Goal: Information Seeking & Learning: Learn about a topic

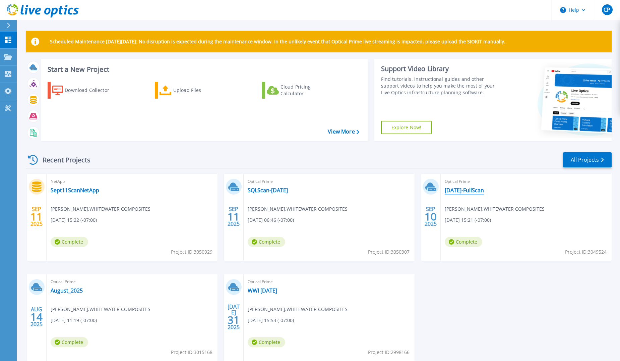
click at [484, 188] on link "September10-FullScan" at bounding box center [464, 190] width 39 height 7
click at [274, 190] on link "SQLScan-[DATE]" at bounding box center [268, 190] width 40 height 7
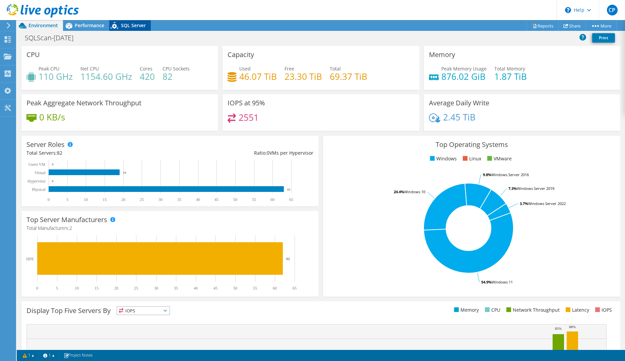
click at [136, 24] on span "SQL Server" at bounding box center [133, 25] width 25 height 6
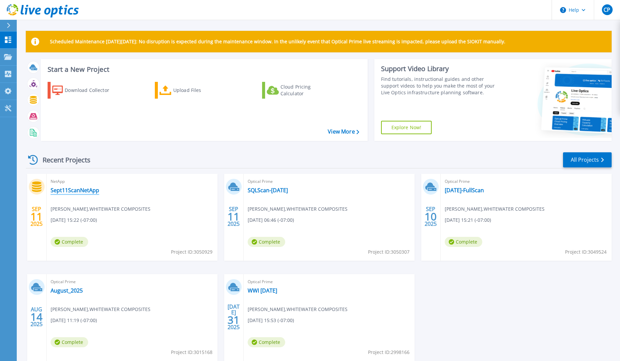
click at [78, 188] on link "Sept11ScanNetApp" at bounding box center [75, 190] width 49 height 7
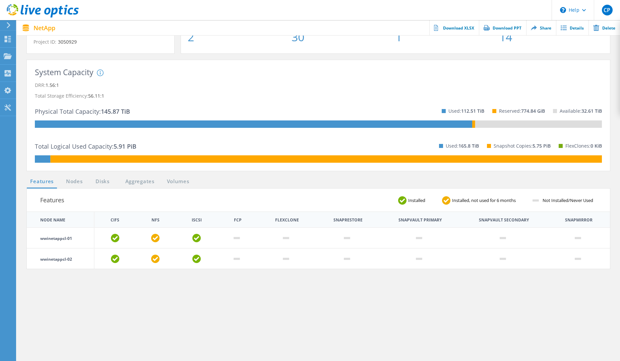
scroll to position [101, 0]
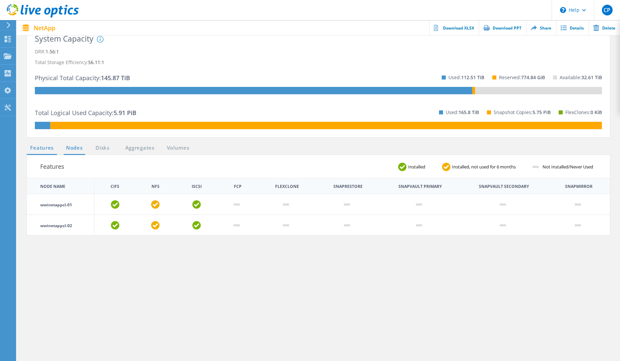
click at [67, 145] on link "Nodes" at bounding box center [74, 148] width 21 height 8
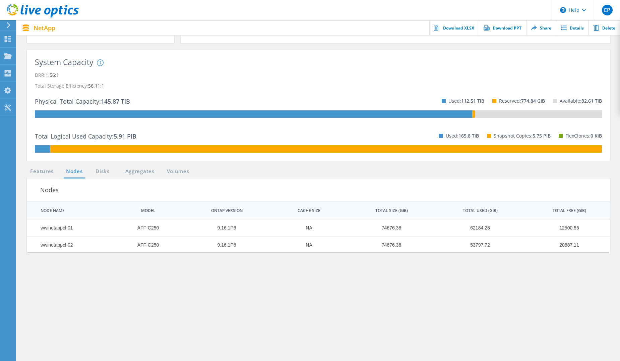
scroll to position [67, 0]
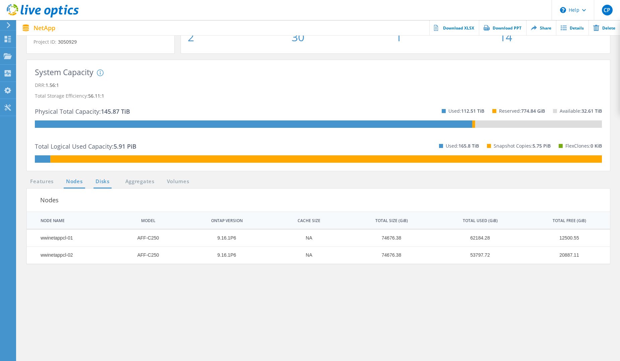
click at [103, 182] on link "Disks" at bounding box center [103, 181] width 18 height 8
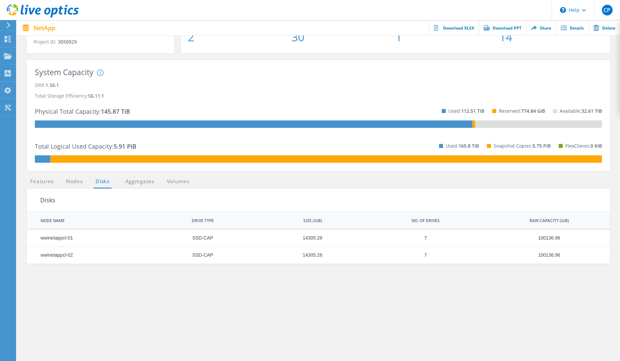
click at [146, 176] on div "System Capacity System DRR represents DRR w/o SnapShots and FlexClones for newe…" at bounding box center [318, 118] width 597 height 117
click at [146, 181] on link "Aggregates" at bounding box center [140, 181] width 38 height 8
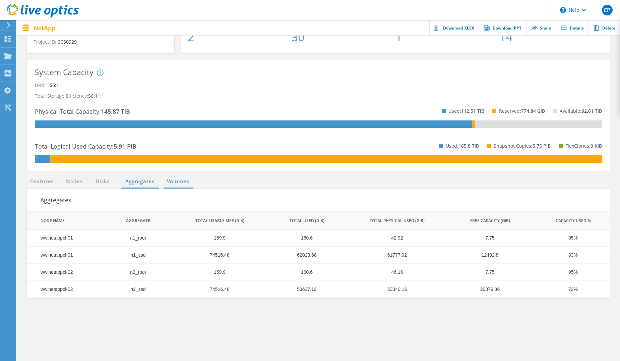
click at [172, 184] on link "Volumes" at bounding box center [178, 181] width 29 height 8
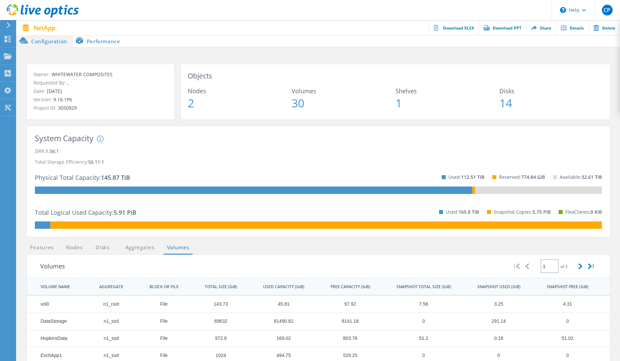
scroll to position [0, 0]
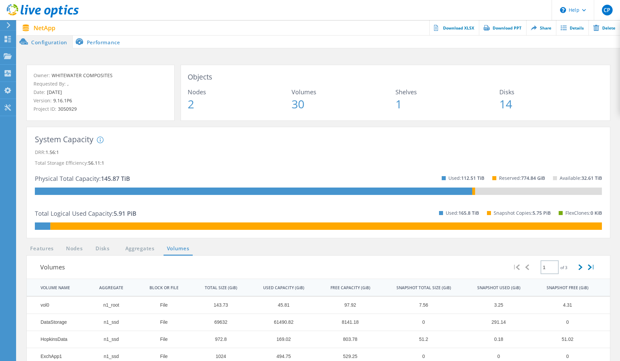
click at [103, 45] on li "Performance" at bounding box center [99, 41] width 53 height 13
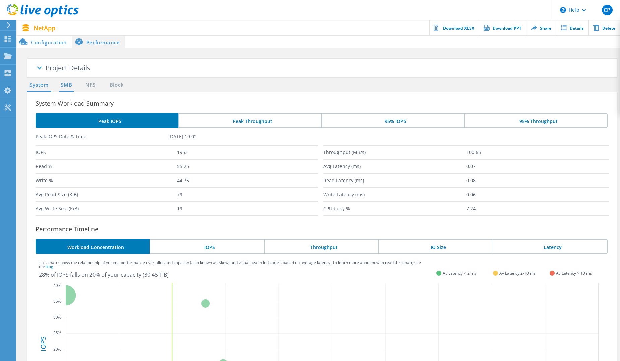
click at [66, 85] on link "SMB" at bounding box center [66, 85] width 15 height 8
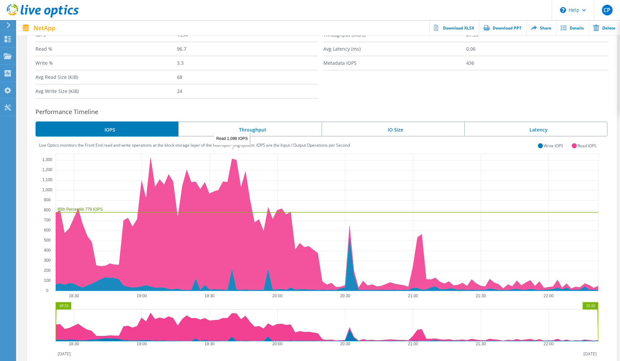
scroll to position [105, 0]
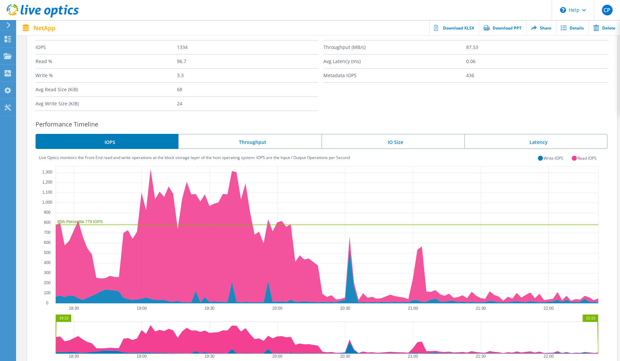
click at [264, 140] on li "Throughput" at bounding box center [249, 141] width 143 height 15
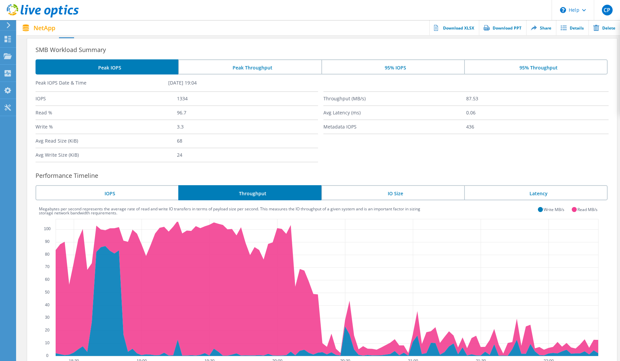
scroll to position [0, 0]
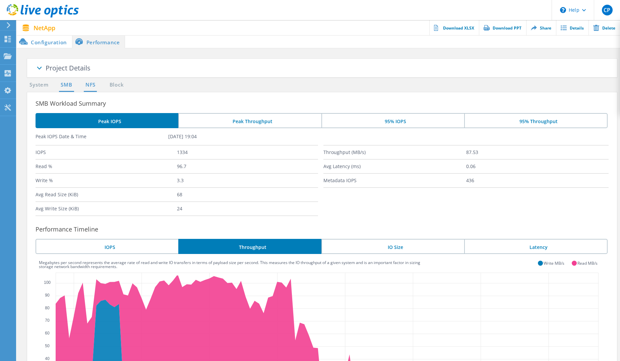
click at [91, 84] on link "NFS" at bounding box center [90, 85] width 13 height 8
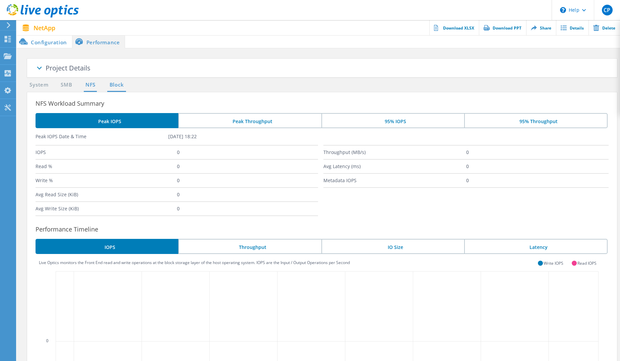
click at [125, 85] on link "Block" at bounding box center [116, 85] width 18 height 8
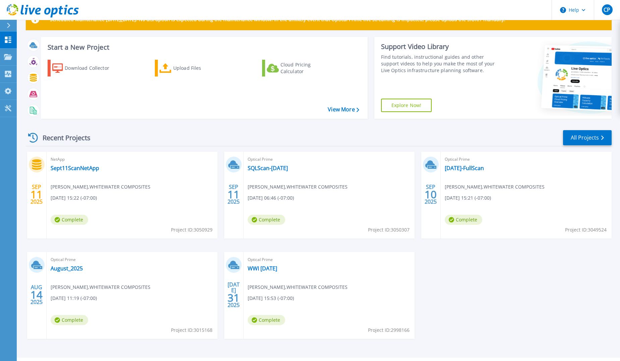
scroll to position [34, 0]
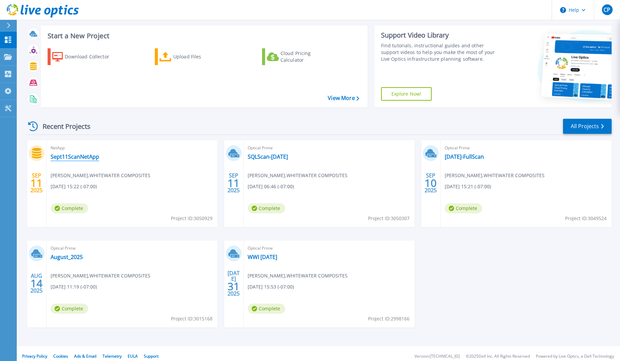
click at [66, 158] on link "Sept11ScanNetApp" at bounding box center [75, 156] width 49 height 7
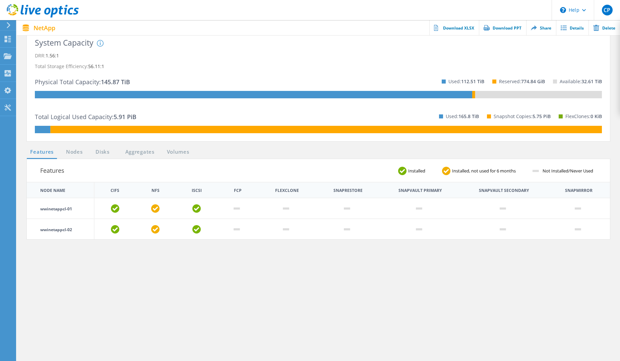
scroll to position [101, 0]
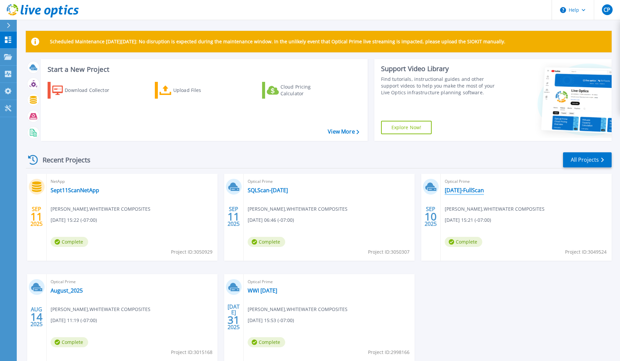
click at [471, 188] on link "[DATE]-FullScan" at bounding box center [464, 190] width 39 height 7
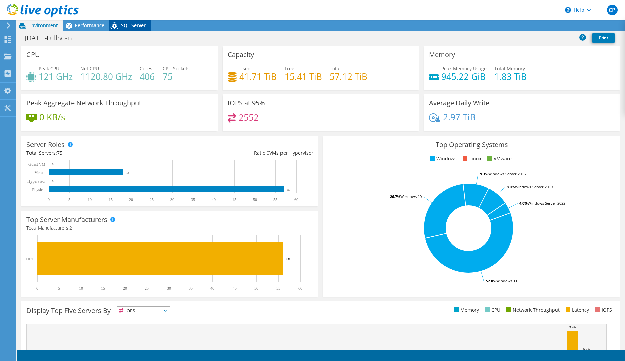
click at [118, 27] on icon at bounding box center [115, 27] width 12 height 14
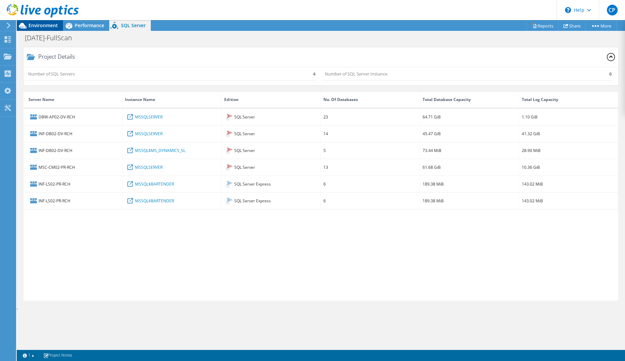
click at [38, 27] on span "Environment" at bounding box center [42, 25] width 29 height 6
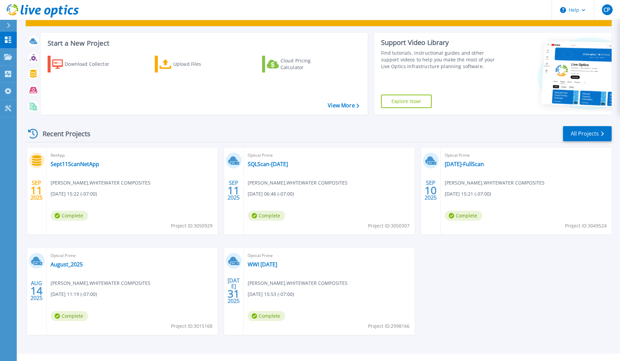
scroll to position [5, 0]
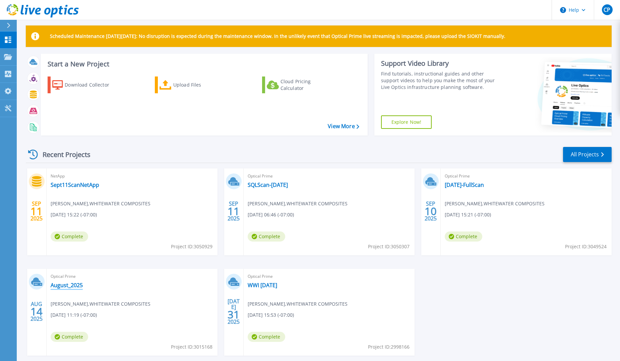
click at [71, 284] on link "August_2025" at bounding box center [67, 285] width 32 height 7
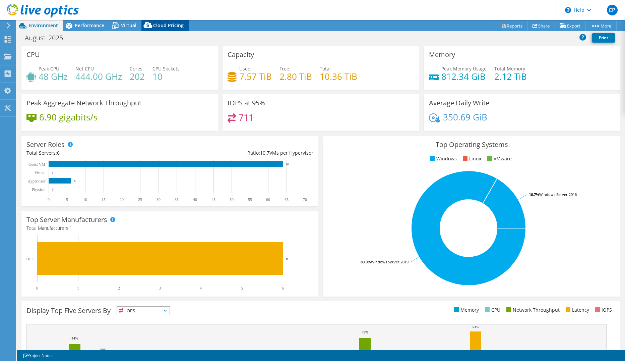
select select "USD"
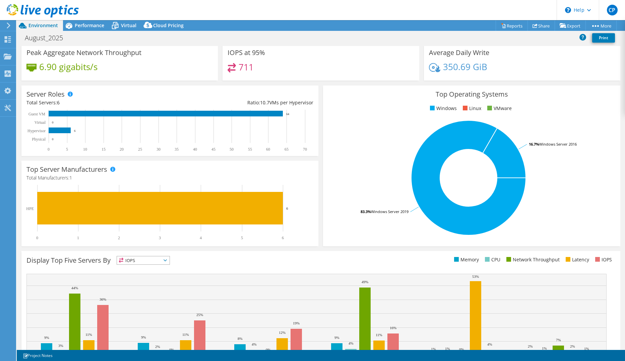
scroll to position [87, 0]
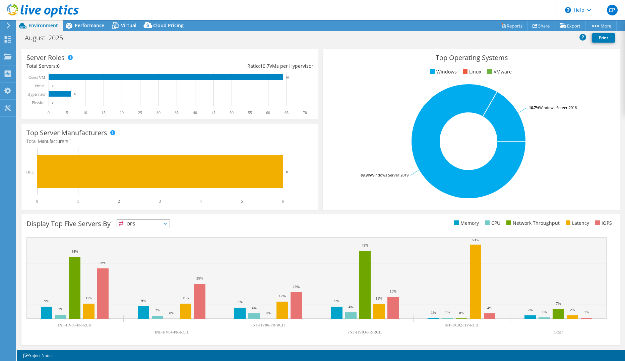
click at [167, 223] on icon at bounding box center [165, 224] width 3 height 2
click at [148, 272] on li "Latency" at bounding box center [143, 269] width 53 height 9
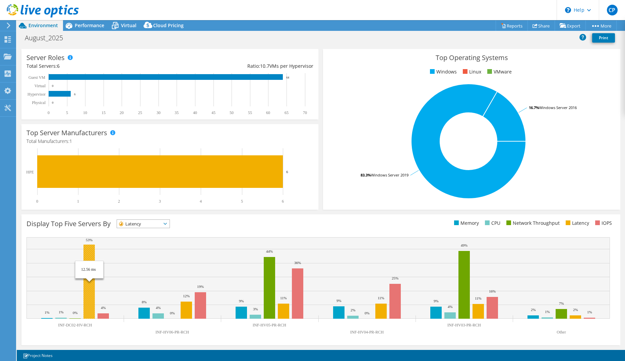
click at [89, 283] on rect at bounding box center [88, 281] width 11 height 74
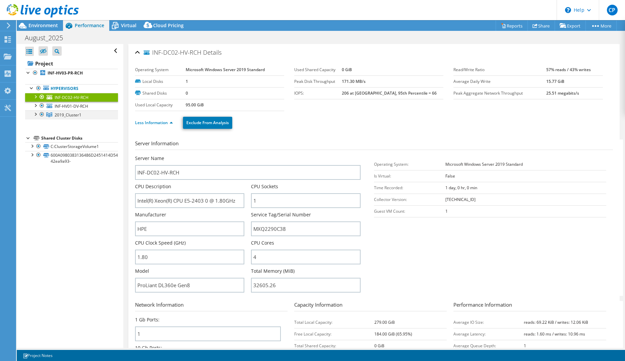
click at [35, 114] on div at bounding box center [35, 113] width 7 height 7
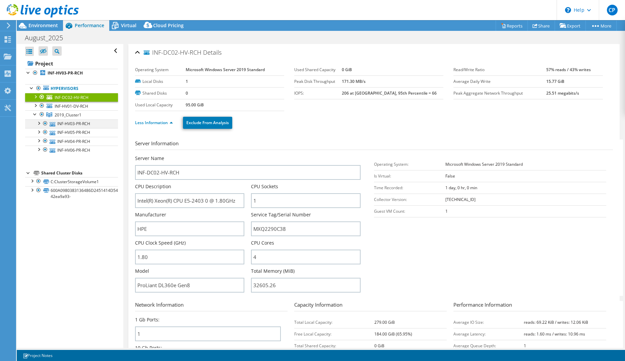
click at [41, 125] on div at bounding box center [38, 122] width 7 height 7
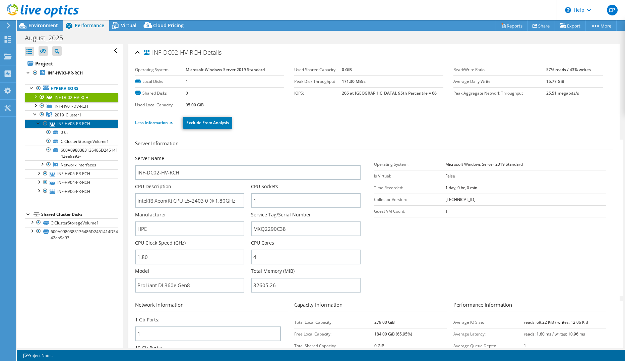
click at [70, 123] on link "INF-HV03-PR-RCH" at bounding box center [71, 123] width 93 height 9
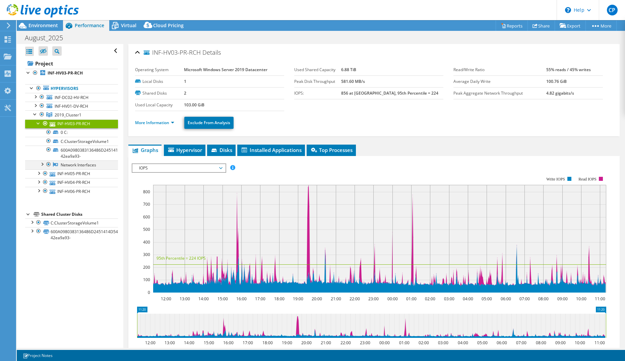
click at [43, 165] on div at bounding box center [42, 163] width 7 height 7
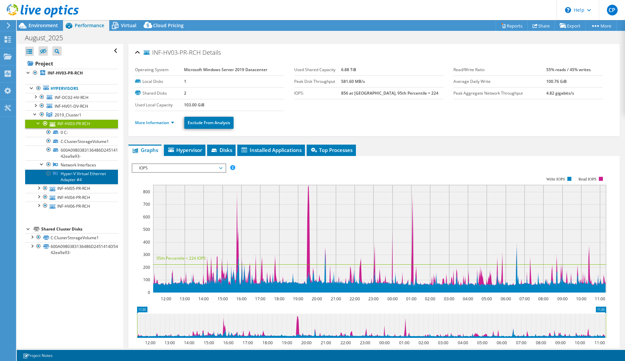
click at [83, 175] on link "Hyper-V Virtual Ethernet Adapter #4" at bounding box center [71, 176] width 93 height 15
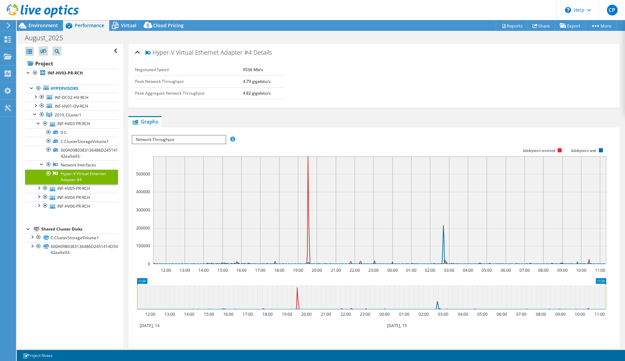
click at [9, 27] on icon at bounding box center [8, 25] width 5 height 6
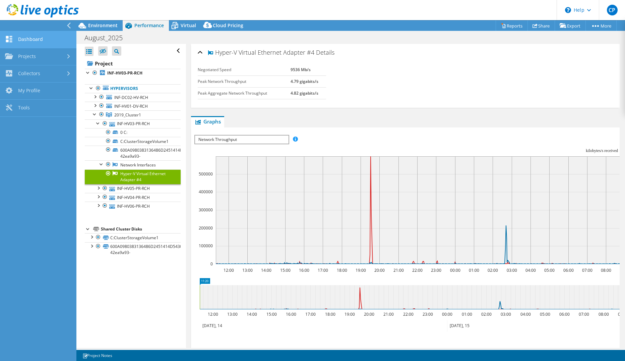
click at [23, 38] on link "Dashboard" at bounding box center [38, 39] width 76 height 17
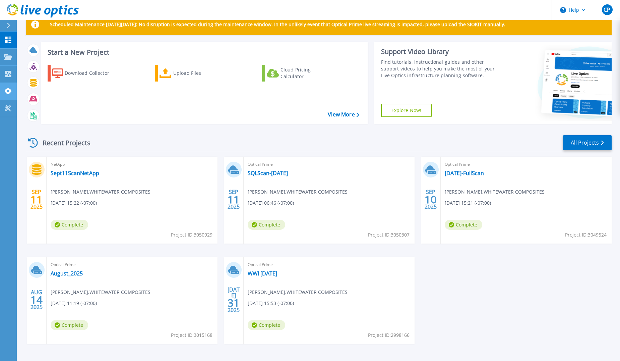
scroll to position [34, 0]
